Goal: Information Seeking & Learning: Learn about a topic

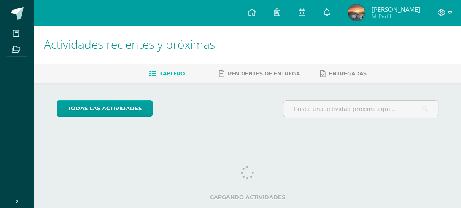
click at [372, 16] on span "[PERSON_NAME] Mi Perfil" at bounding box center [383, 12] width 75 height 17
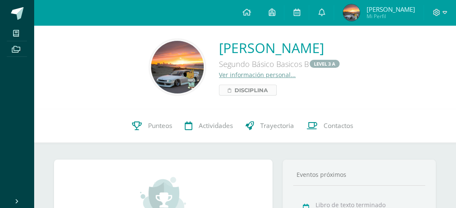
click at [234, 89] on span "Disciplina" at bounding box center [250, 90] width 33 height 10
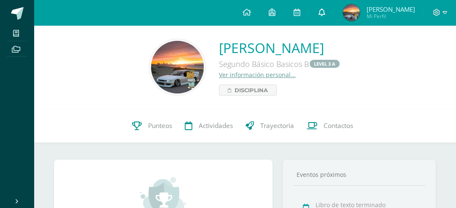
click at [324, 13] on link at bounding box center [321, 12] width 24 height 25
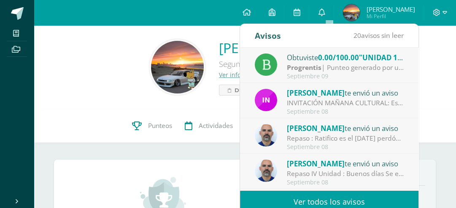
click at [333, 142] on div "Repaso : Ratifico es el [DATE] perdón por el inconveniente con la fecha feliz d…" at bounding box center [345, 139] width 117 height 10
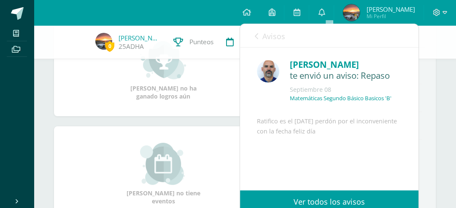
click at [255, 36] on icon at bounding box center [256, 36] width 3 height 7
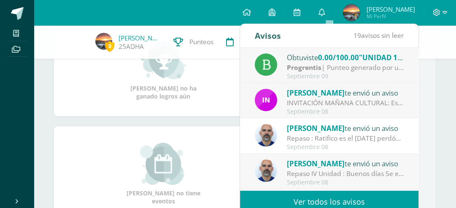
click at [321, 164] on span "[PERSON_NAME]" at bounding box center [316, 164] width 58 height 10
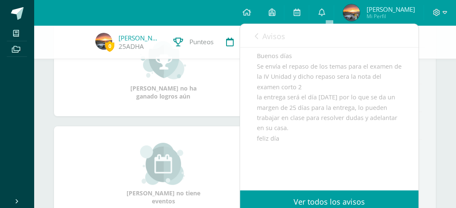
scroll to position [145, 0]
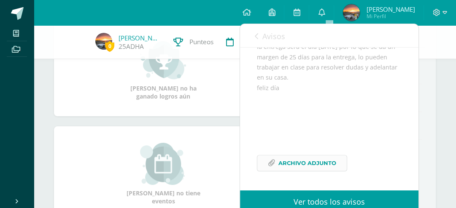
click at [300, 168] on span "Archivo Adjunto" at bounding box center [307, 164] width 58 height 16
